Goal: Complete application form

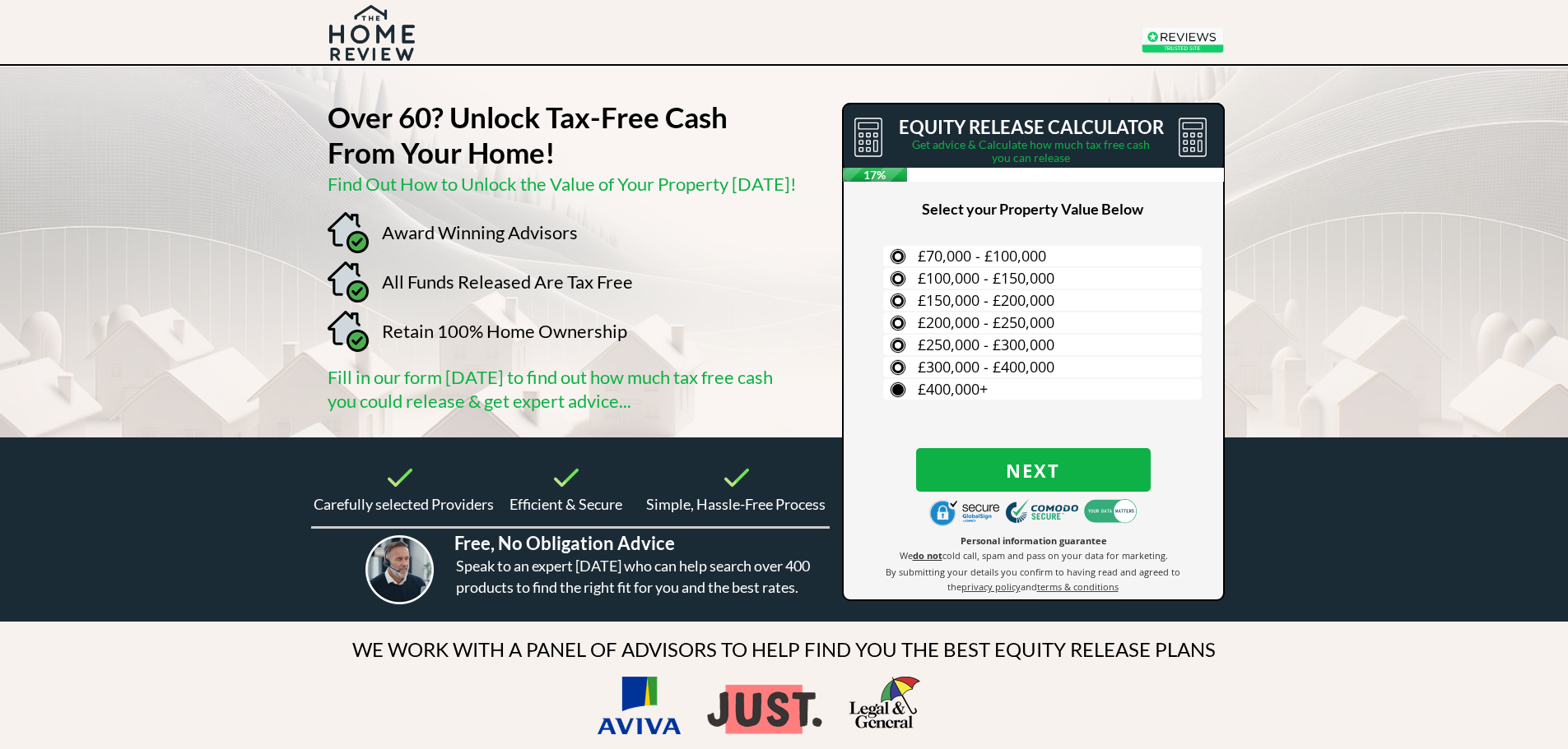
click at [896, 387] on label "£400,000+" at bounding box center [1041, 389] width 319 height 21
click at [0, 0] on input "£400,000+" at bounding box center [0, 0] width 0 height 0
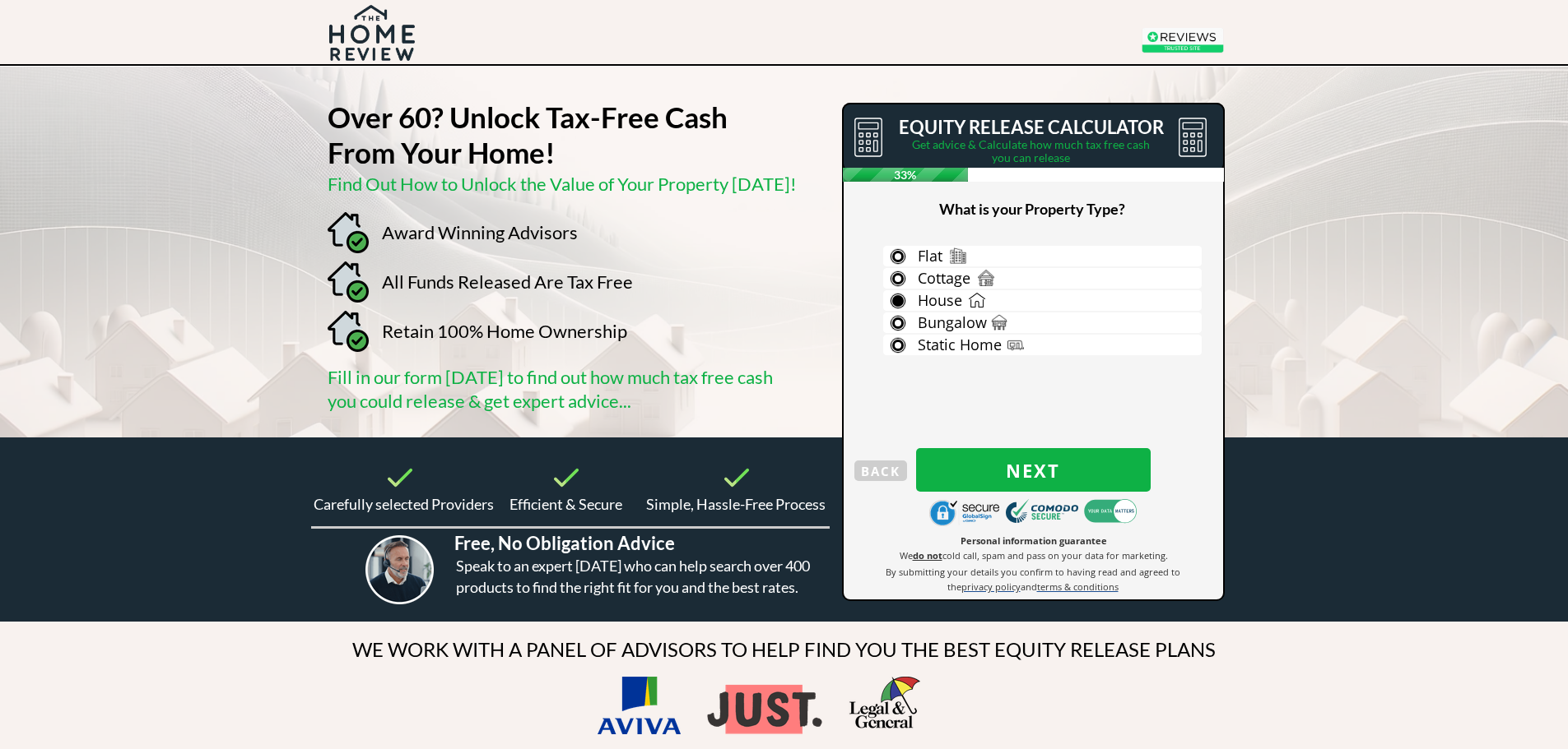
click at [904, 297] on label "House" at bounding box center [1041, 300] width 319 height 21
click at [0, 0] on input "House" at bounding box center [0, 0] width 0 height 0
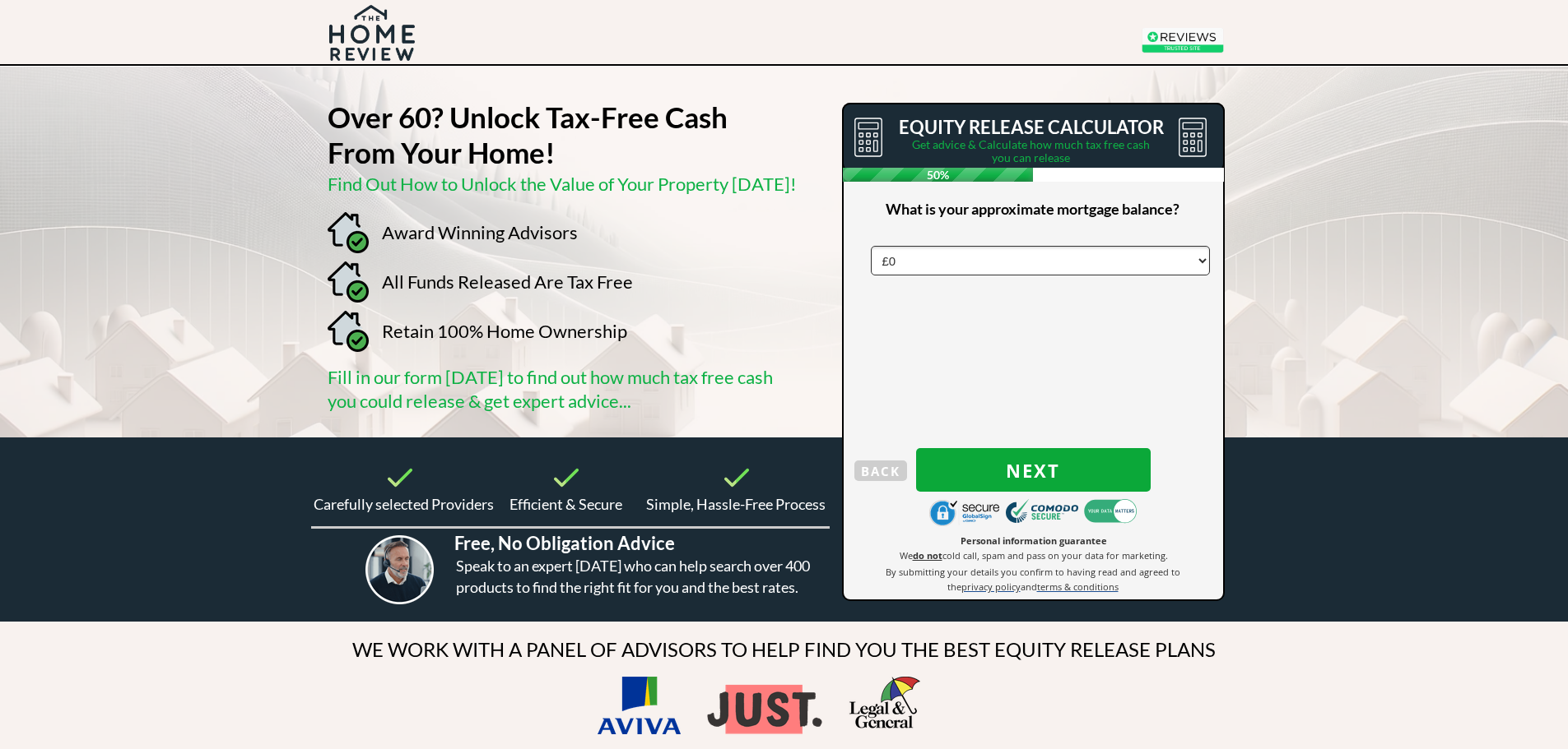
click at [999, 468] on span "Next" at bounding box center [1033, 471] width 234 height 22
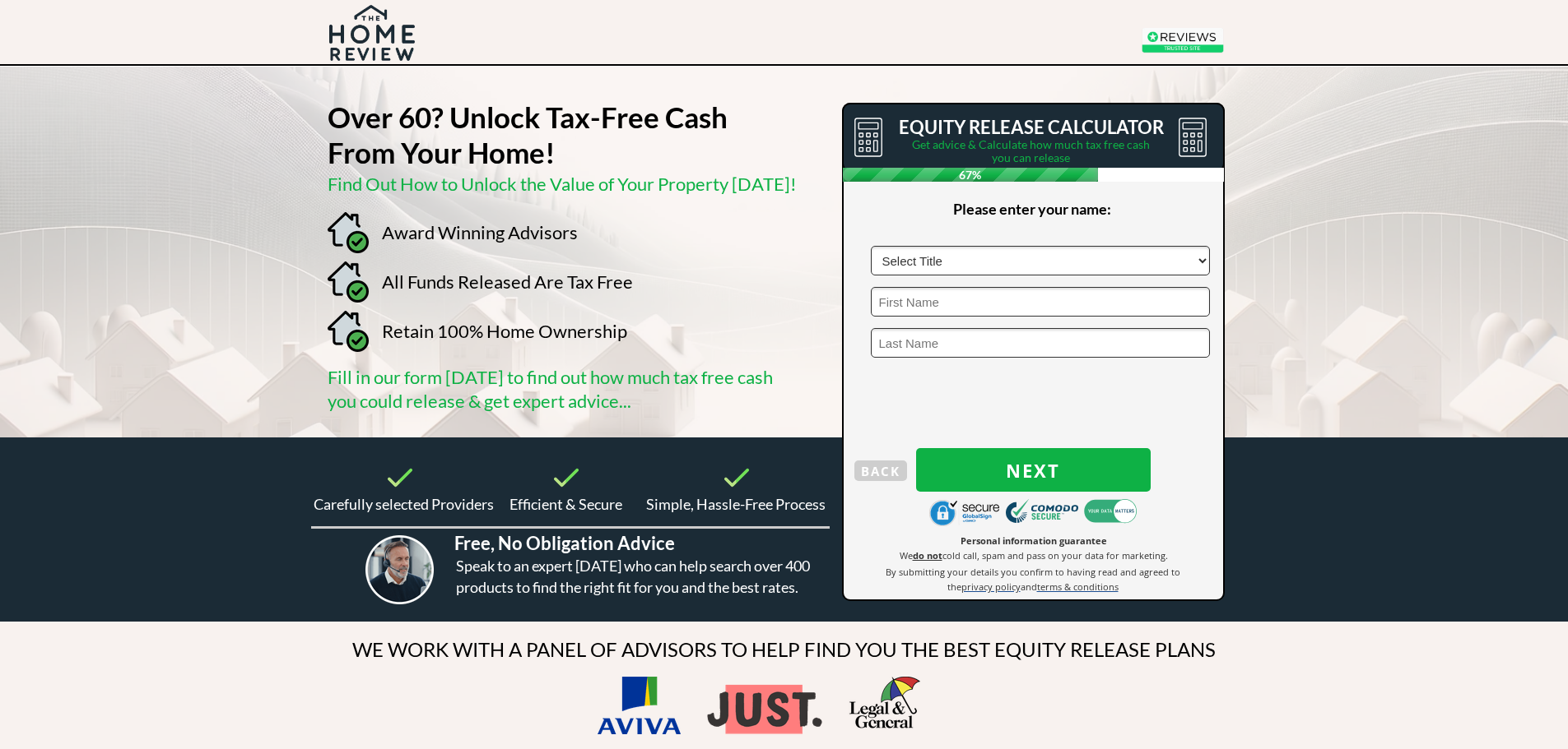
click at [927, 264] on select "Select Title Mr Mrs Ms Miss Dr [PERSON_NAME]" at bounding box center [1040, 261] width 339 height 29
select select "Mr"
click at [871, 246] on select "Select Title Mr Mrs Ms Miss Dr [PERSON_NAME]" at bounding box center [1040, 261] width 339 height 29
click at [914, 285] on fieldset "Select Title Mr Mrs Ms Miss Dr [PERSON_NAME]" at bounding box center [1033, 308] width 350 height 124
click at [915, 306] on input "text" at bounding box center [1040, 302] width 339 height 29
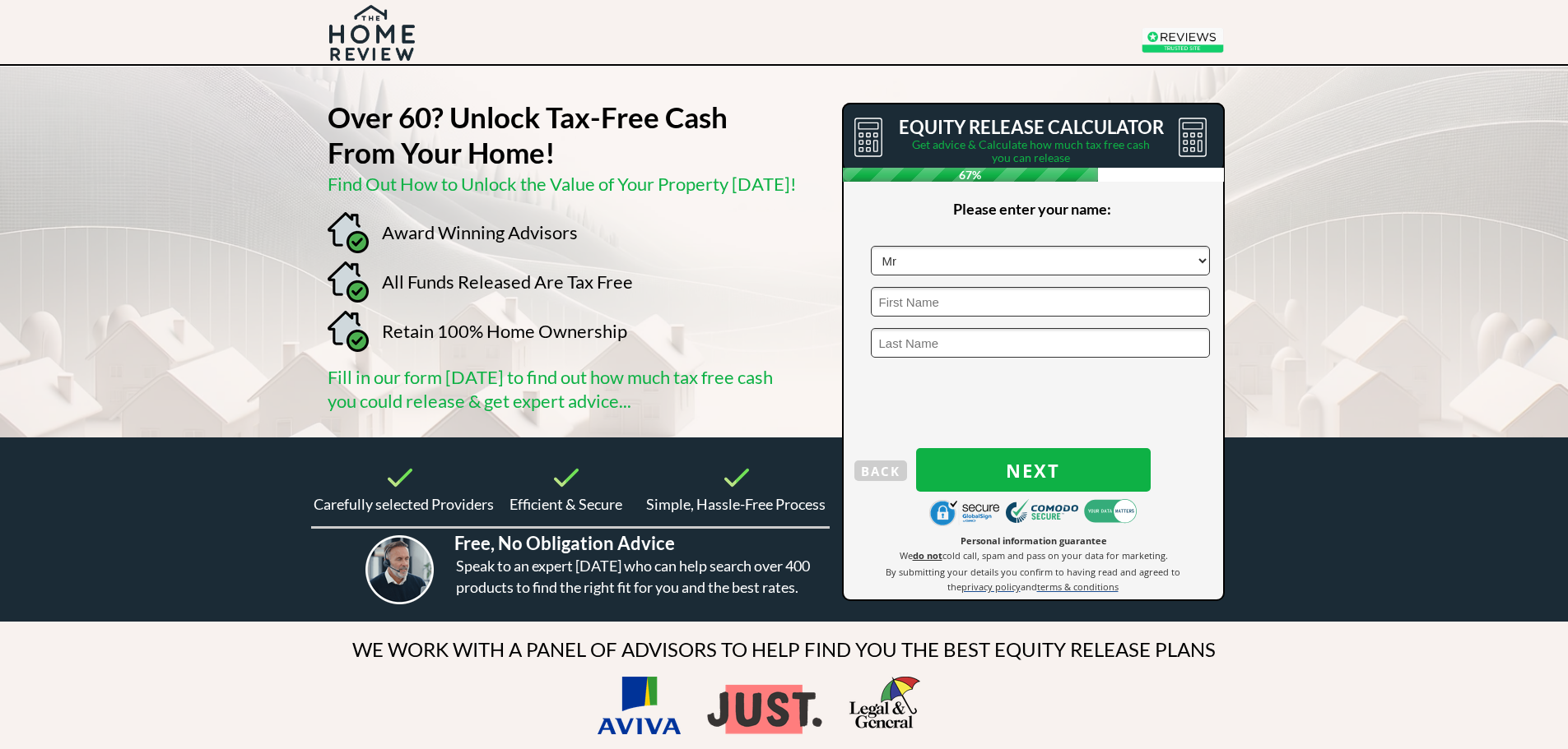
type input "[PERSON_NAME]"
type input "Gray"
click at [1012, 474] on span "Next" at bounding box center [1033, 471] width 234 height 22
click at [929, 274] on input "text" at bounding box center [1040, 261] width 339 height 29
type input "pe149nn"
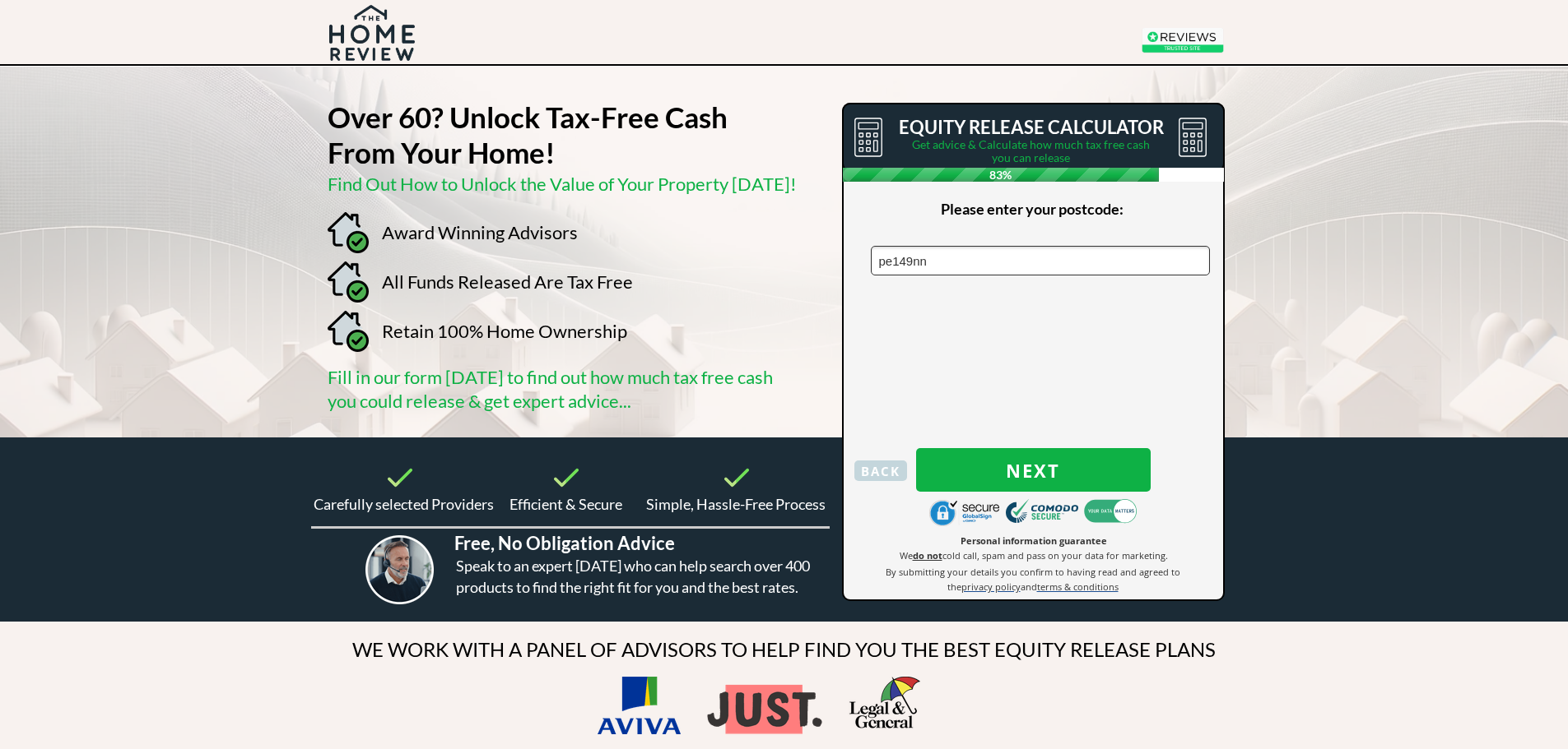
click at [1026, 464] on span "Next" at bounding box center [1033, 471] width 234 height 22
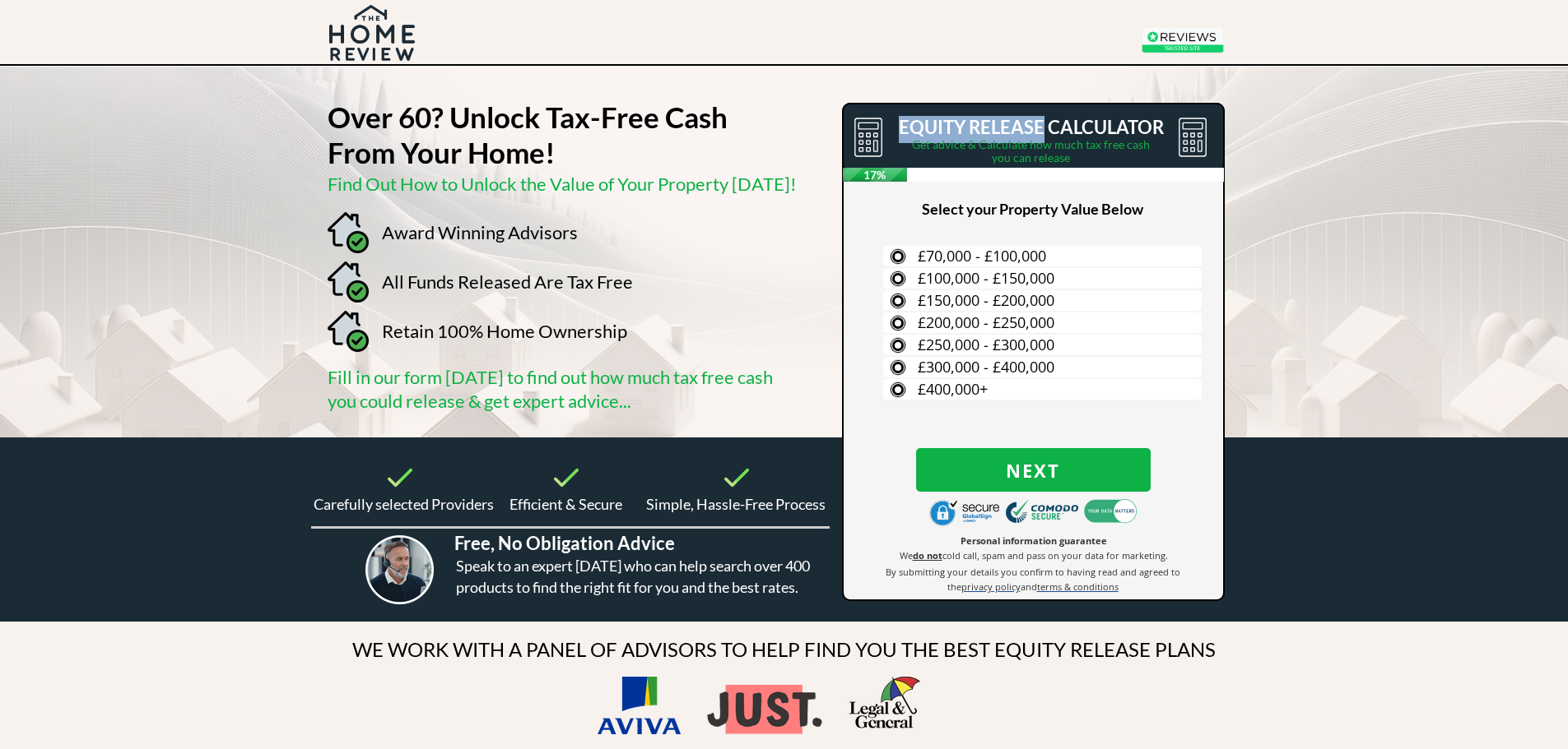
drag, startPoint x: 901, startPoint y: 122, endPoint x: 1042, endPoint y: 121, distance: 141.0
click at [1042, 121] on span "EQUITY RELEASE CALCULATOR" at bounding box center [1031, 126] width 265 height 23
copy span "EQUITY RELEASE"
